Goal: Task Accomplishment & Management: Use online tool/utility

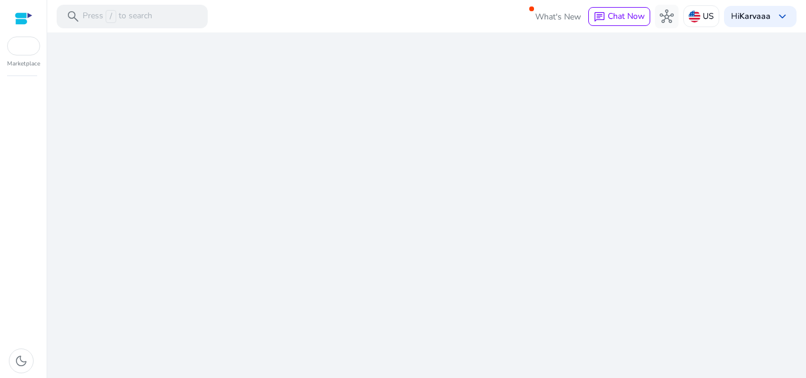
click at [393, 281] on div "We are getting things ready for you..." at bounding box center [426, 205] width 749 height 346
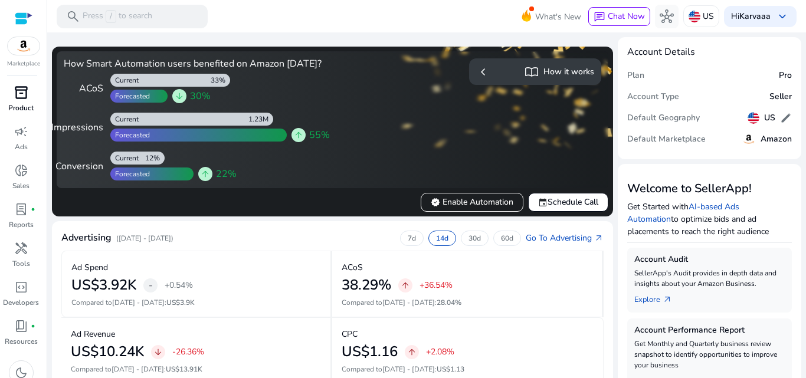
click at [21, 109] on p "Product" at bounding box center [20, 108] width 25 height 11
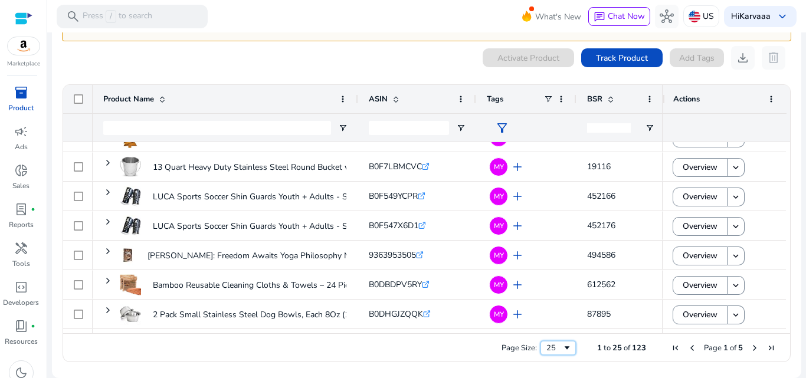
click at [552, 347] on div "25" at bounding box center [554, 348] width 16 height 11
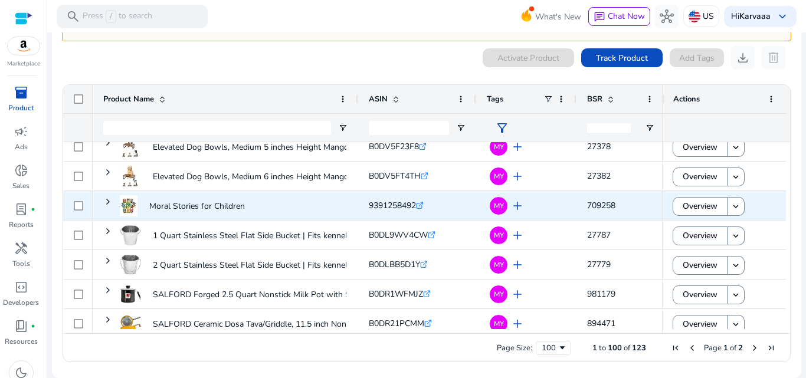
click at [453, 206] on div "9391258492 .st0{fill:#2c8af8}" at bounding box center [457, 206] width 177 height 24
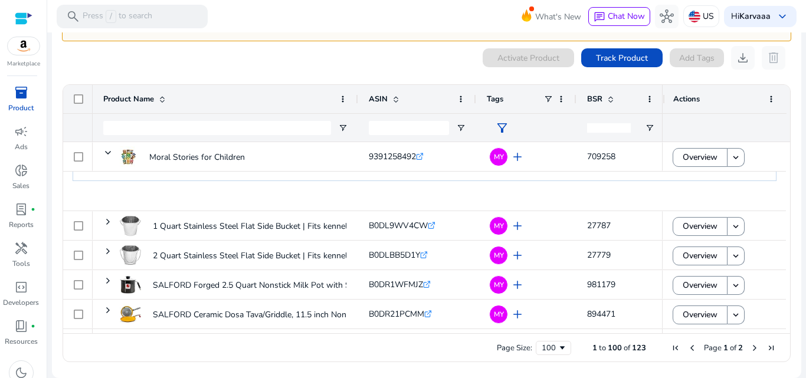
click at [742, 348] on span "Page 1 of 2" at bounding box center [723, 348] width 112 height 11
click at [754, 349] on span "Next Page" at bounding box center [754, 347] width 9 height 9
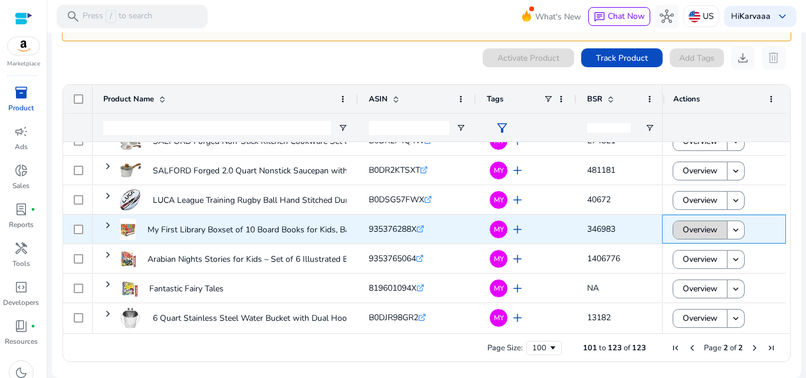
click at [692, 230] on span "Overview" at bounding box center [700, 230] width 35 height 24
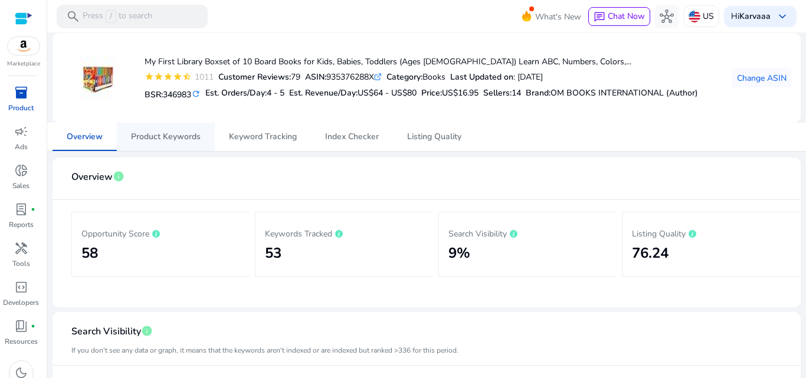
click at [167, 133] on span "Product Keywords" at bounding box center [166, 137] width 70 height 8
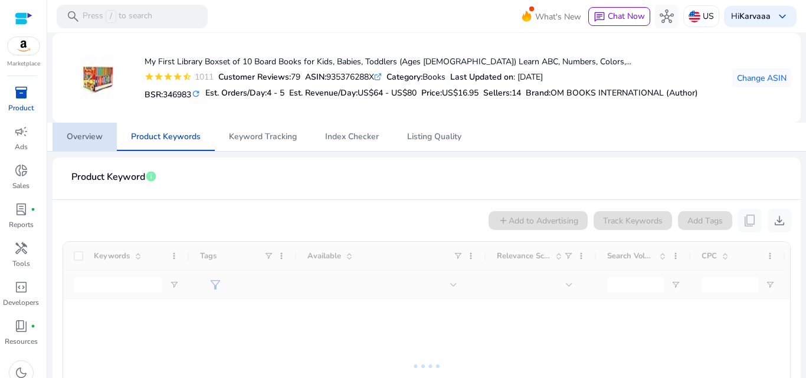
click at [93, 136] on span "Overview" at bounding box center [85, 137] width 36 height 8
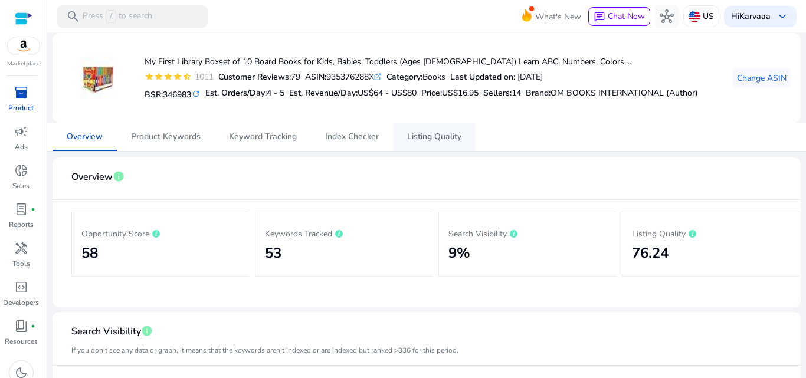
click at [424, 127] on span "Listing Quality" at bounding box center [434, 137] width 54 height 28
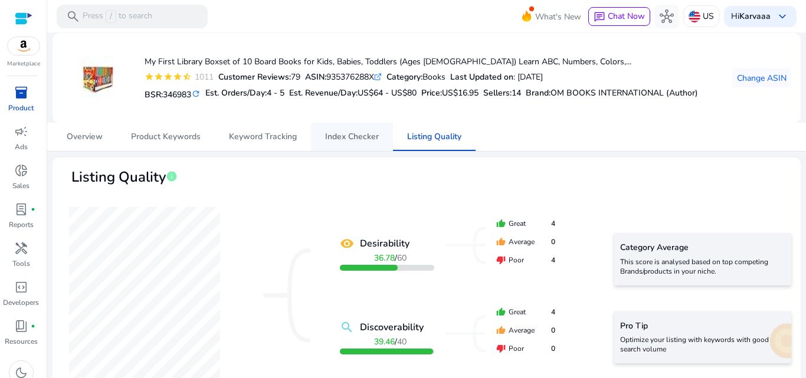
click at [360, 135] on span "Index Checker" at bounding box center [352, 137] width 54 height 8
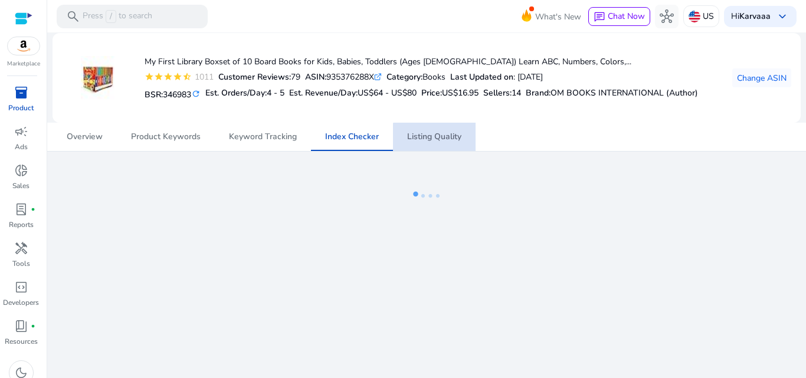
click at [451, 138] on span "Listing Quality" at bounding box center [434, 137] width 54 height 8
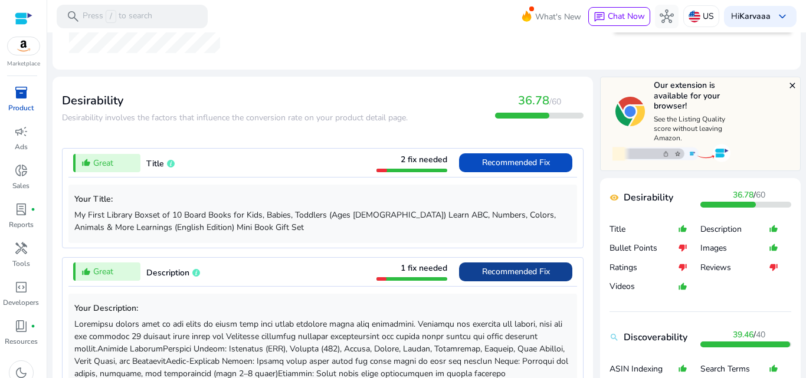
click at [500, 277] on span "Recommended Fix" at bounding box center [516, 272] width 68 height 19
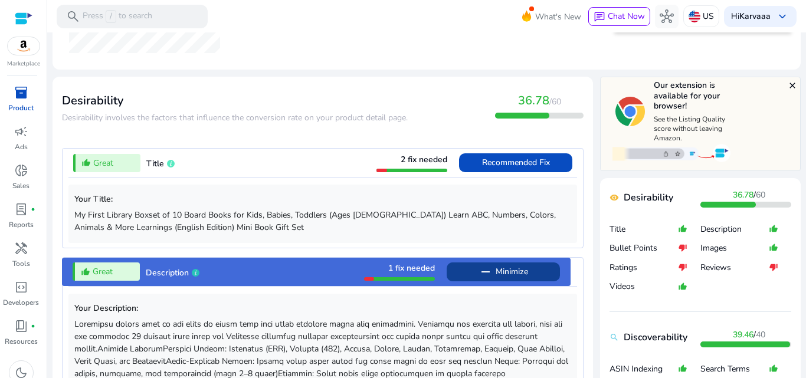
click at [500, 277] on span "Minimize" at bounding box center [512, 272] width 32 height 19
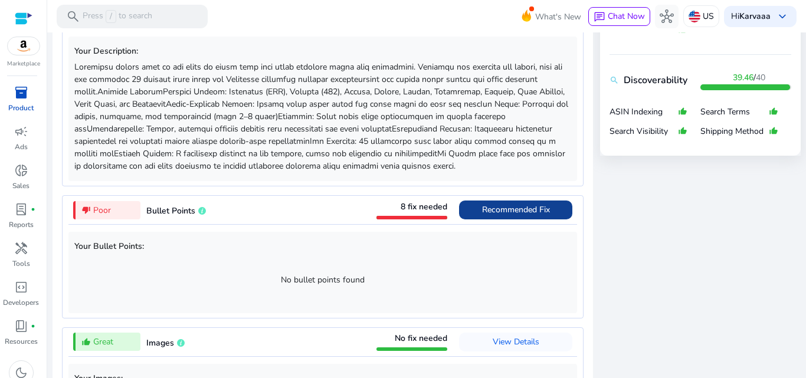
click at [471, 219] on span at bounding box center [515, 210] width 113 height 28
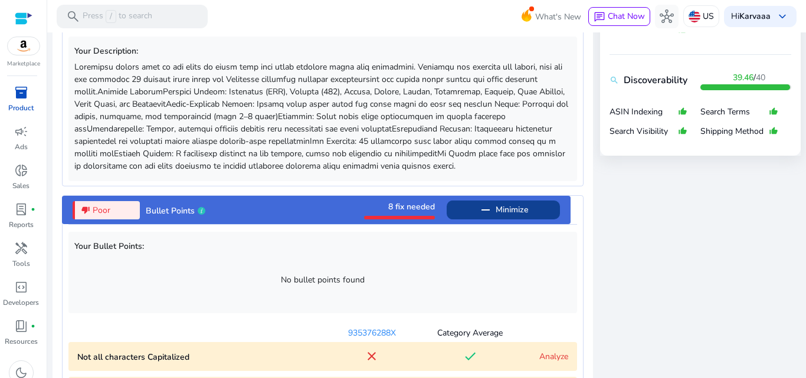
click at [471, 219] on span at bounding box center [503, 210] width 113 height 28
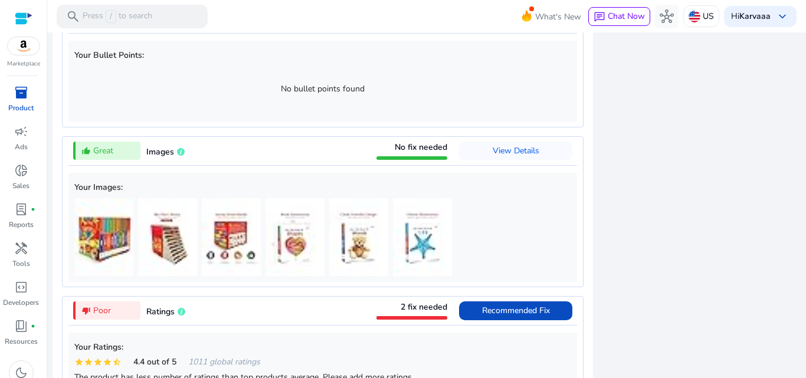
scroll to position [784, 0]
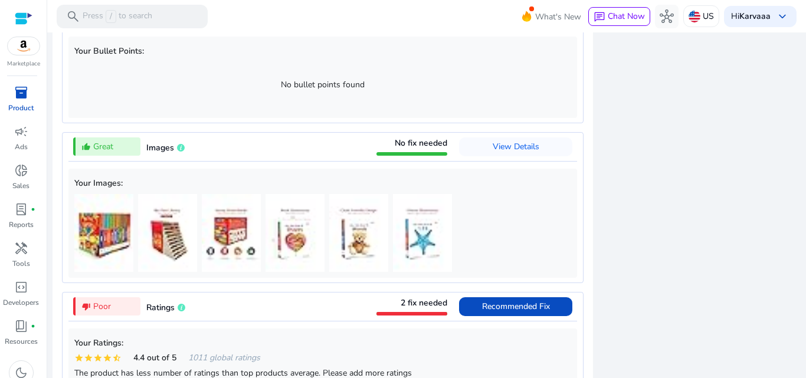
click at [670, 286] on div "close Our extension is available for your browser! See the Listing Quality scor…" at bounding box center [700, 207] width 201 height 1166
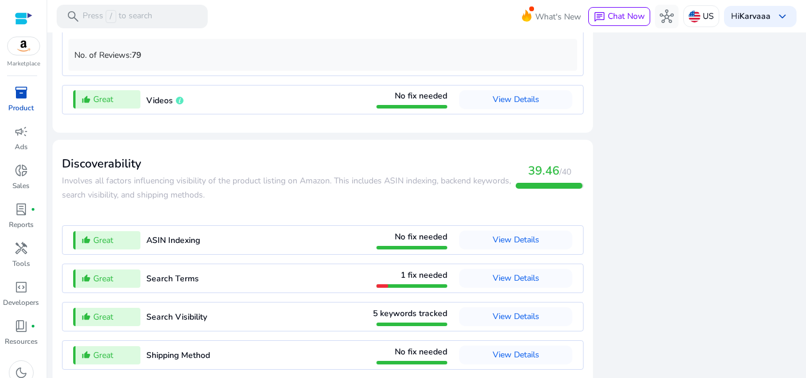
scroll to position [1201, 0]
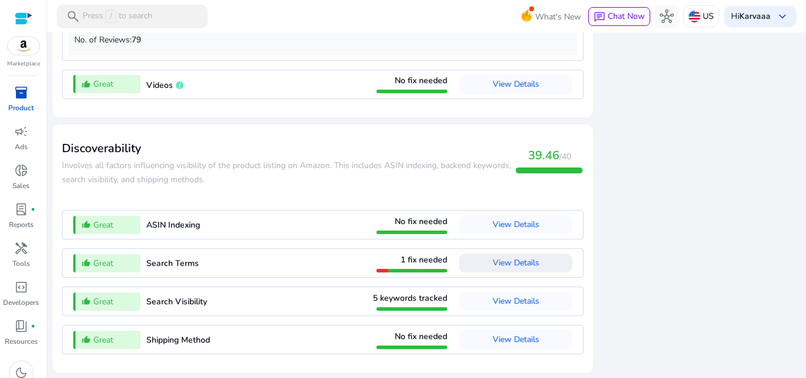
click at [486, 264] on span at bounding box center [515, 263] width 113 height 28
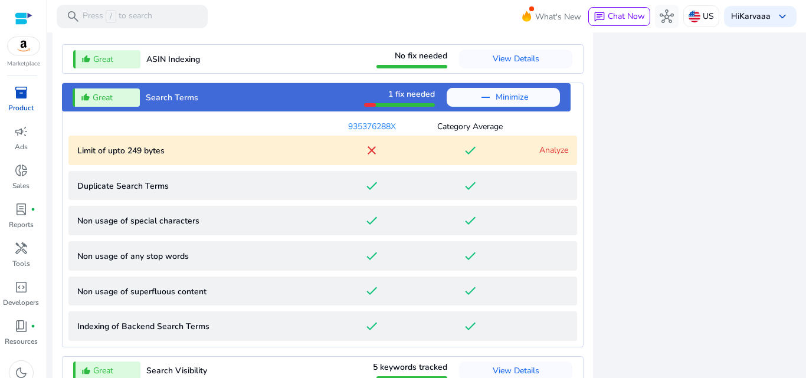
scroll to position [1436, 0]
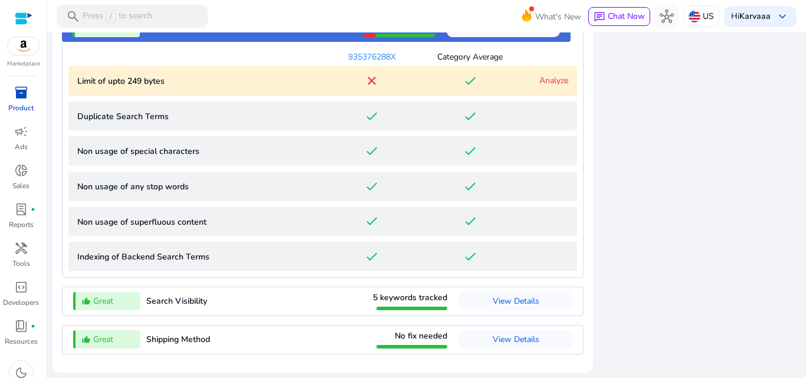
click at [543, 86] on div "Analyze" at bounding box center [543, 80] width 49 height 12
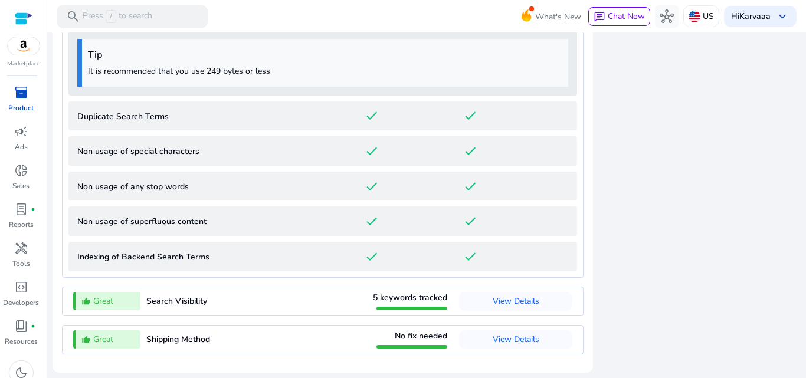
scroll to position [1502, 0]
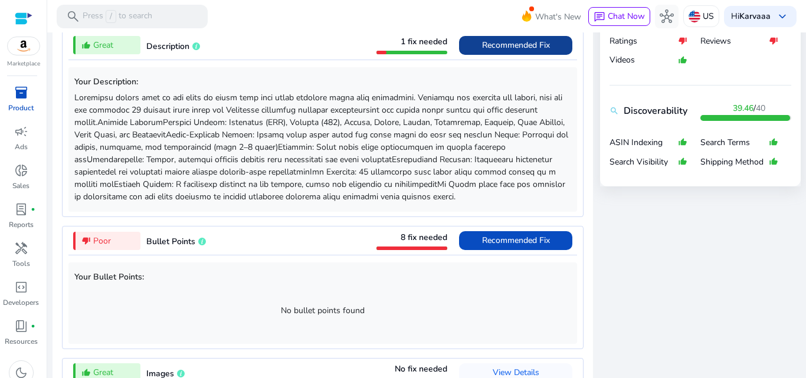
scroll to position [534, 0]
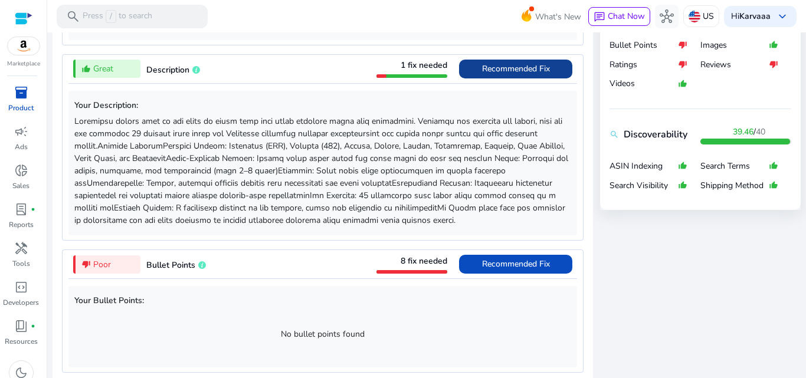
click at [487, 65] on span "Recommended Fix" at bounding box center [516, 68] width 68 height 11
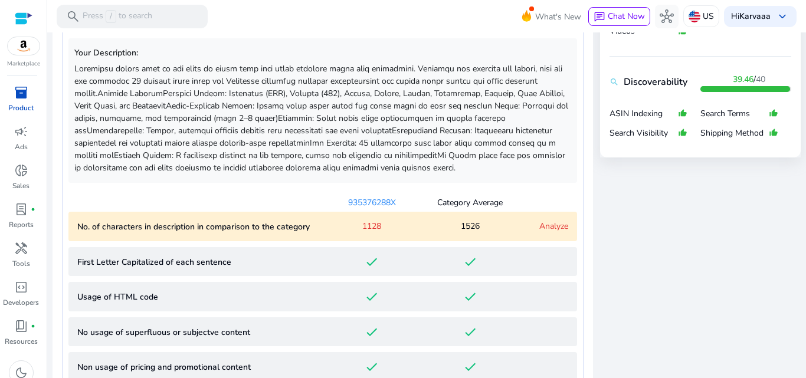
scroll to position [588, 0]
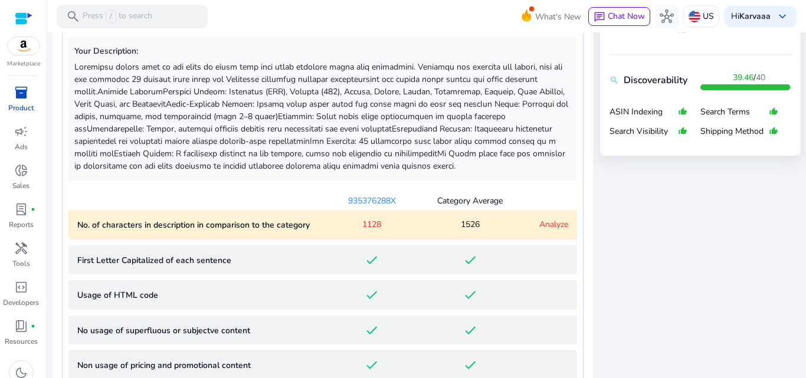
click at [270, 71] on p at bounding box center [322, 117] width 497 height 112
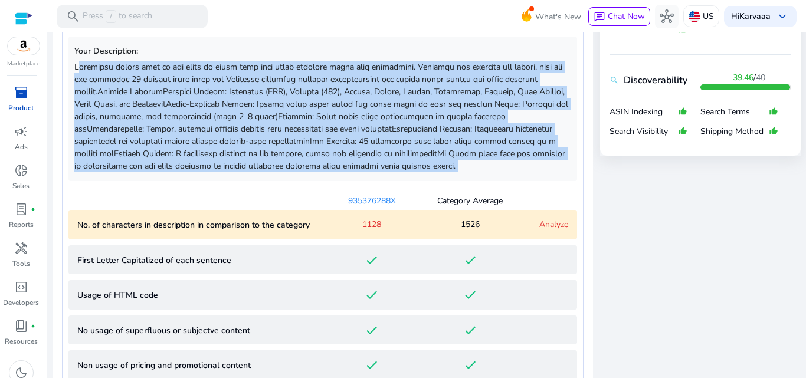
click at [270, 71] on p at bounding box center [322, 117] width 497 height 112
click at [270, 70] on p at bounding box center [322, 117] width 497 height 112
copy div "Loremipsu dolors amet co adi elits do eiusm temp inci utlab etdolore magna aliq…"
click at [507, 139] on p at bounding box center [322, 117] width 497 height 112
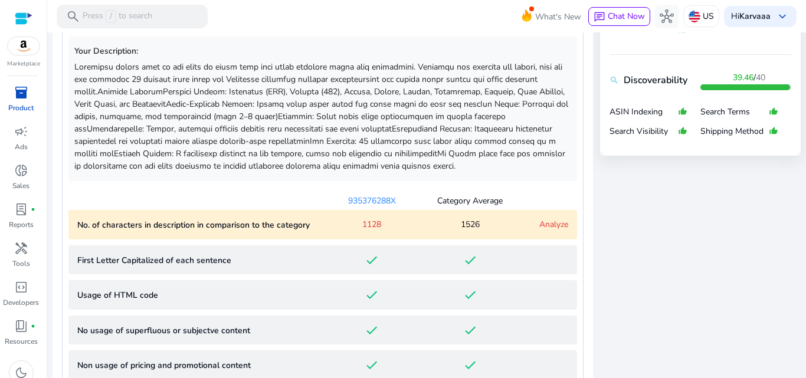
click at [402, 270] on sentence "First Letter Capitalized of each sentence done done" at bounding box center [322, 260] width 509 height 30
